Goal: Information Seeking & Learning: Learn about a topic

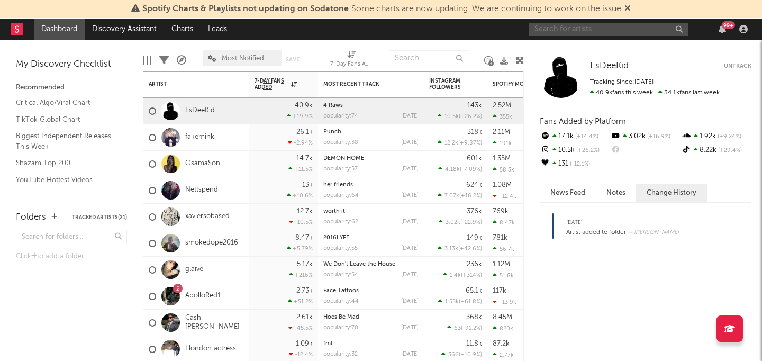
click at [606, 27] on input "text" at bounding box center [608, 29] width 159 height 13
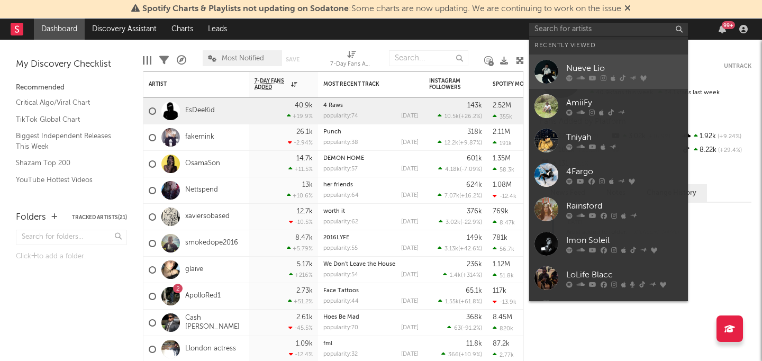
click at [572, 59] on link "Nueve Lio" at bounding box center [608, 72] width 159 height 34
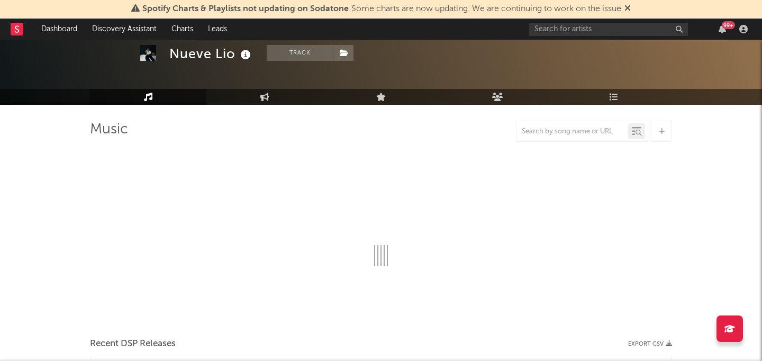
select select "6m"
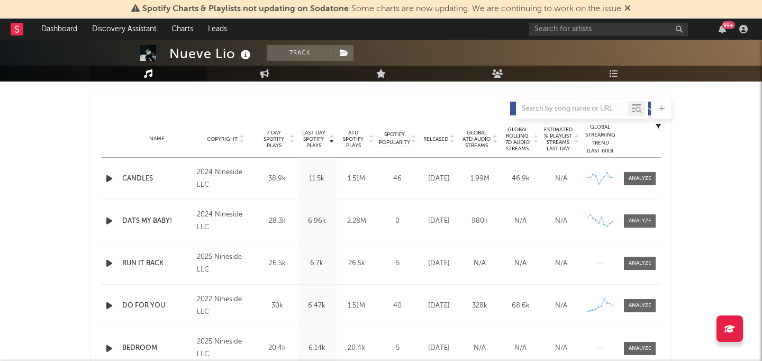
scroll to position [414, 0]
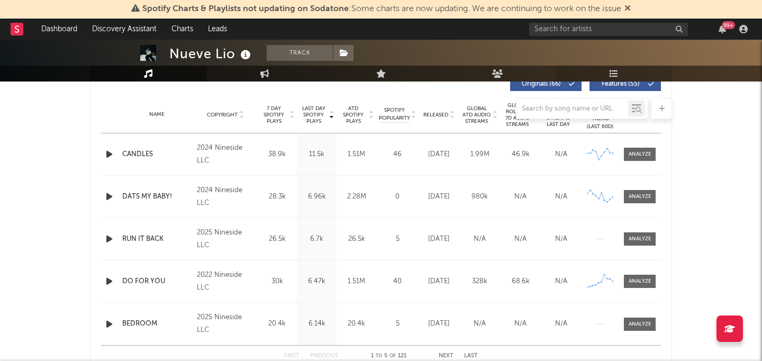
click at [608, 70] on link "Playlists/Charts" at bounding box center [614, 74] width 116 height 16
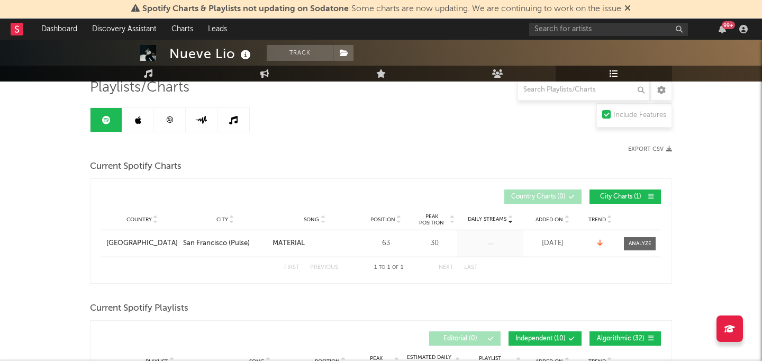
scroll to position [88, 0]
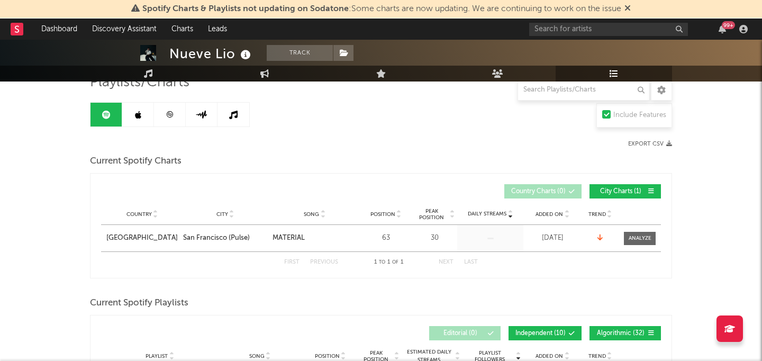
click at [145, 121] on link at bounding box center [138, 115] width 32 height 24
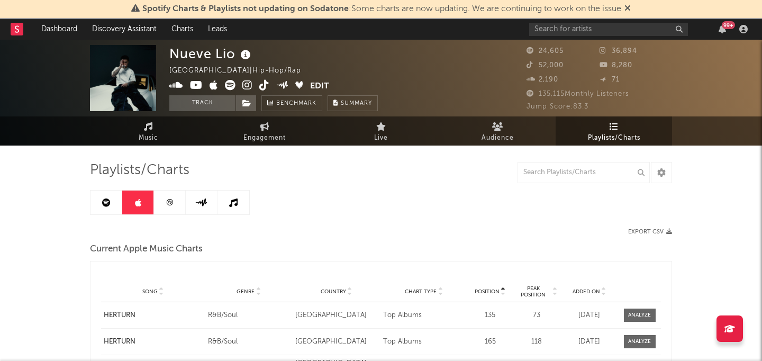
click at [164, 204] on link at bounding box center [170, 203] width 32 height 24
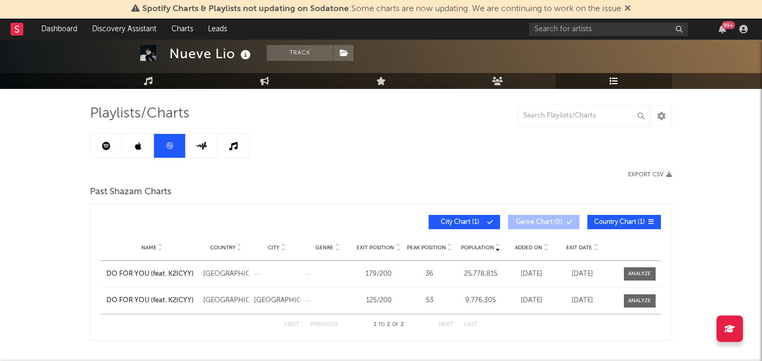
scroll to position [54, 0]
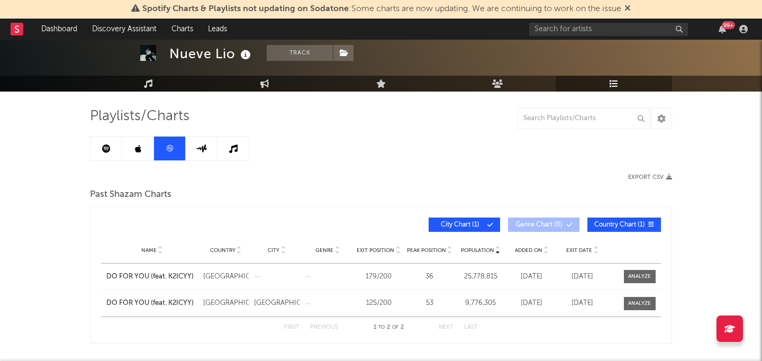
click at [207, 142] on link at bounding box center [202, 149] width 32 height 24
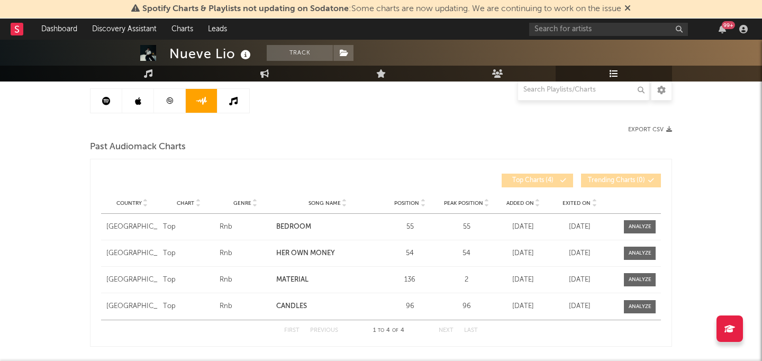
scroll to position [100, 0]
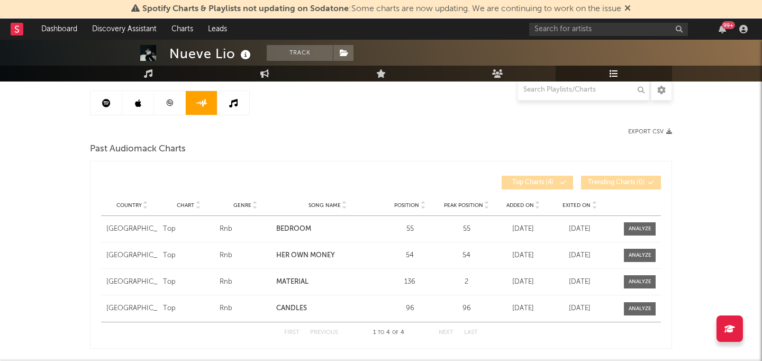
click at [244, 107] on link at bounding box center [234, 103] width 32 height 24
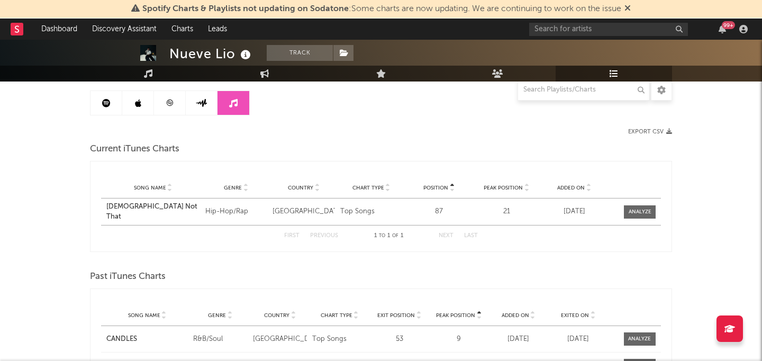
click at [206, 107] on link at bounding box center [202, 103] width 32 height 24
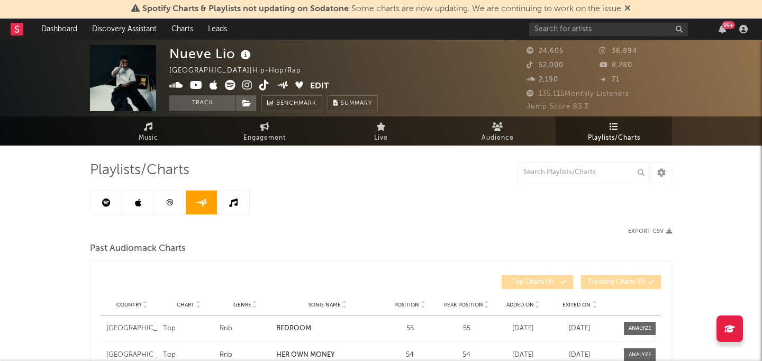
click at [181, 195] on link at bounding box center [170, 203] width 32 height 24
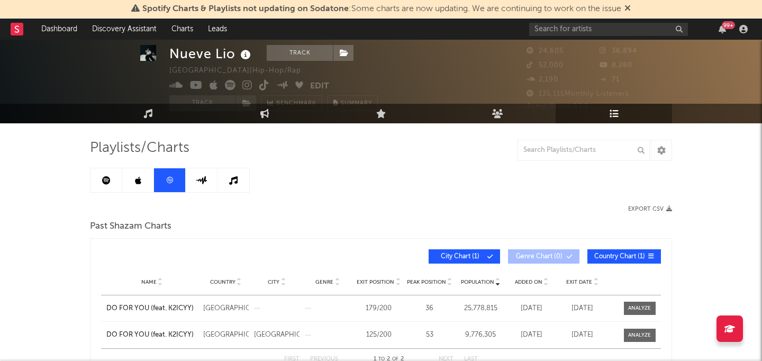
click at [135, 178] on icon at bounding box center [138, 180] width 6 height 8
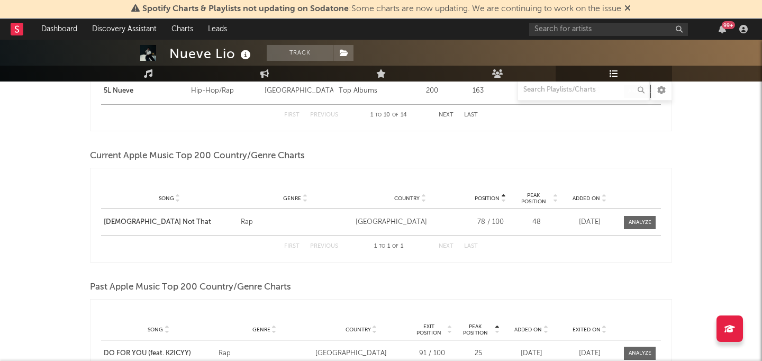
scroll to position [647, 0]
